Goal: Task Accomplishment & Management: Use online tool/utility

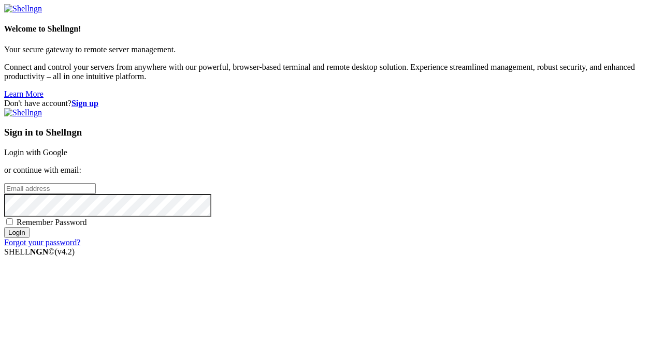
click at [67, 148] on link "Login with Google" at bounding box center [35, 152] width 63 height 9
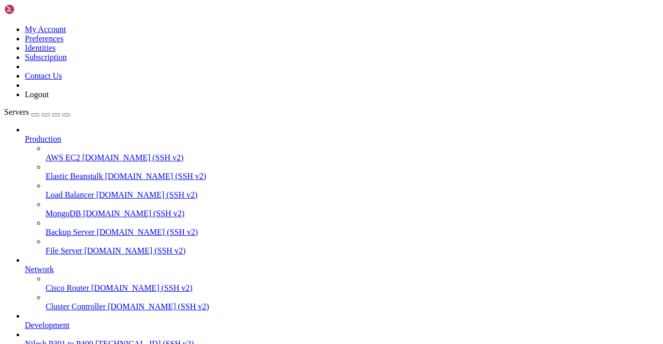
scroll to position [100, 0]
click at [95, 340] on span "[TECHNICAL_ID] (SSH v2)" at bounding box center [144, 344] width 98 height 9
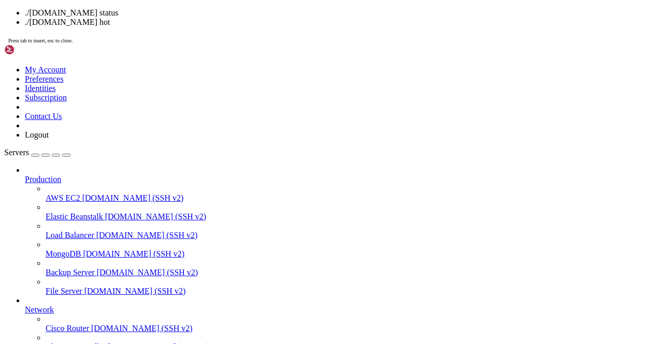
drag, startPoint x: 292, startPoint y: 286, endPoint x: 162, endPoint y: 255, distance: 134.3
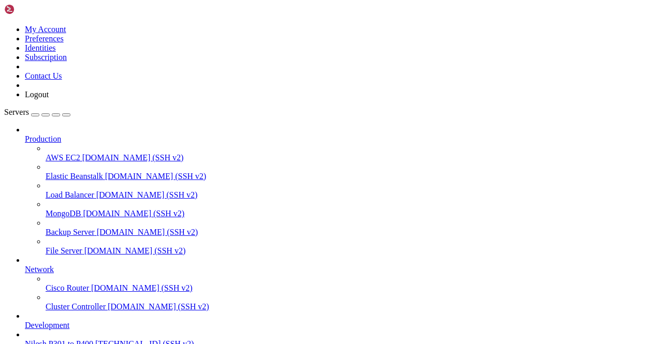
scroll to position [19442, 0]
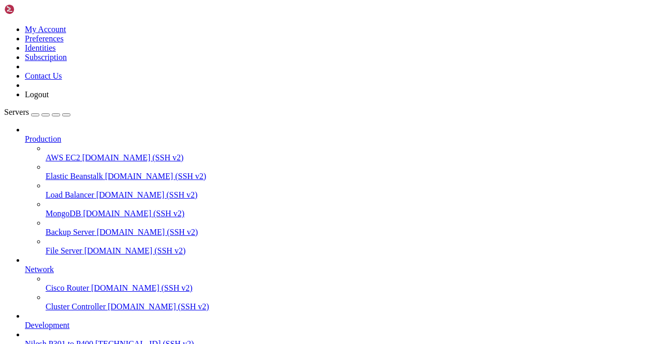
type input "/root/screenshots"
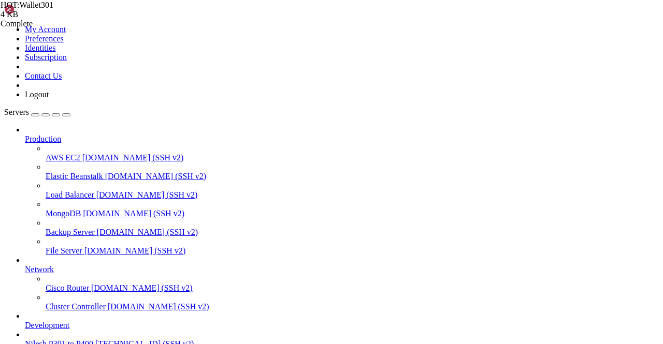
scroll to position [99417, 0]
drag, startPoint x: 535, startPoint y: 896, endPoint x: 667, endPoint y: 959, distance: 145.9
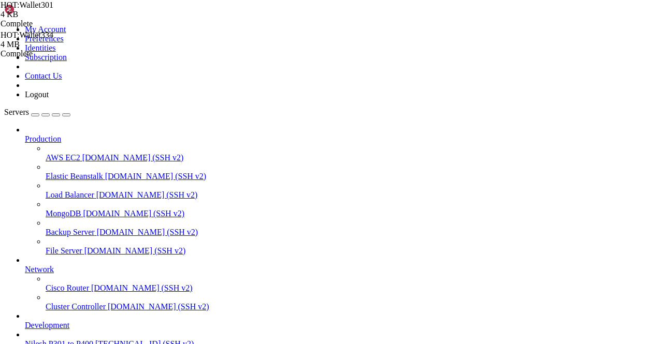
scroll to position [137371, 0]
drag, startPoint x: 234, startPoint y: 828, endPoint x: 251, endPoint y: 825, distance: 17.4
drag, startPoint x: 234, startPoint y: 807, endPoint x: 319, endPoint y: 806, distance: 84.9
